Goal: Information Seeking & Learning: Learn about a topic

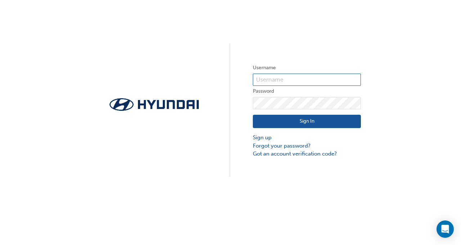
click at [332, 80] on input "text" at bounding box center [307, 79] width 108 height 12
type input "[PERSON_NAME][EMAIL_ADDRESS][PERSON_NAME][DOMAIN_NAME]"
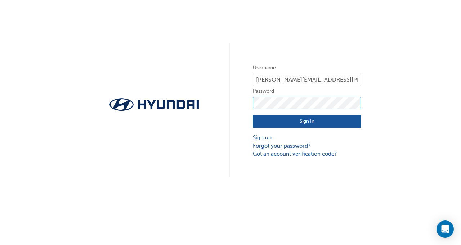
click button "Sign In" at bounding box center [307, 122] width 108 height 14
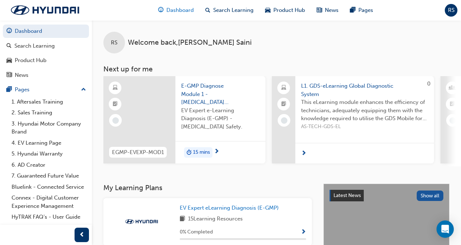
click at [173, 13] on span "Dashboard" at bounding box center [179, 10] width 27 height 8
click at [166, 9] on span "Dashboard" at bounding box center [179, 10] width 27 height 8
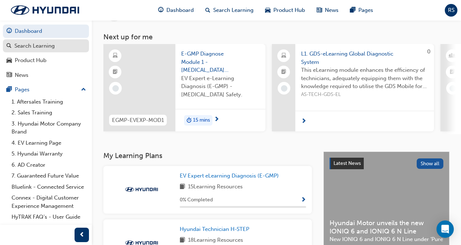
click at [53, 47] on div "Search Learning" at bounding box center [34, 46] width 40 height 8
